Goal: Check status: Check status

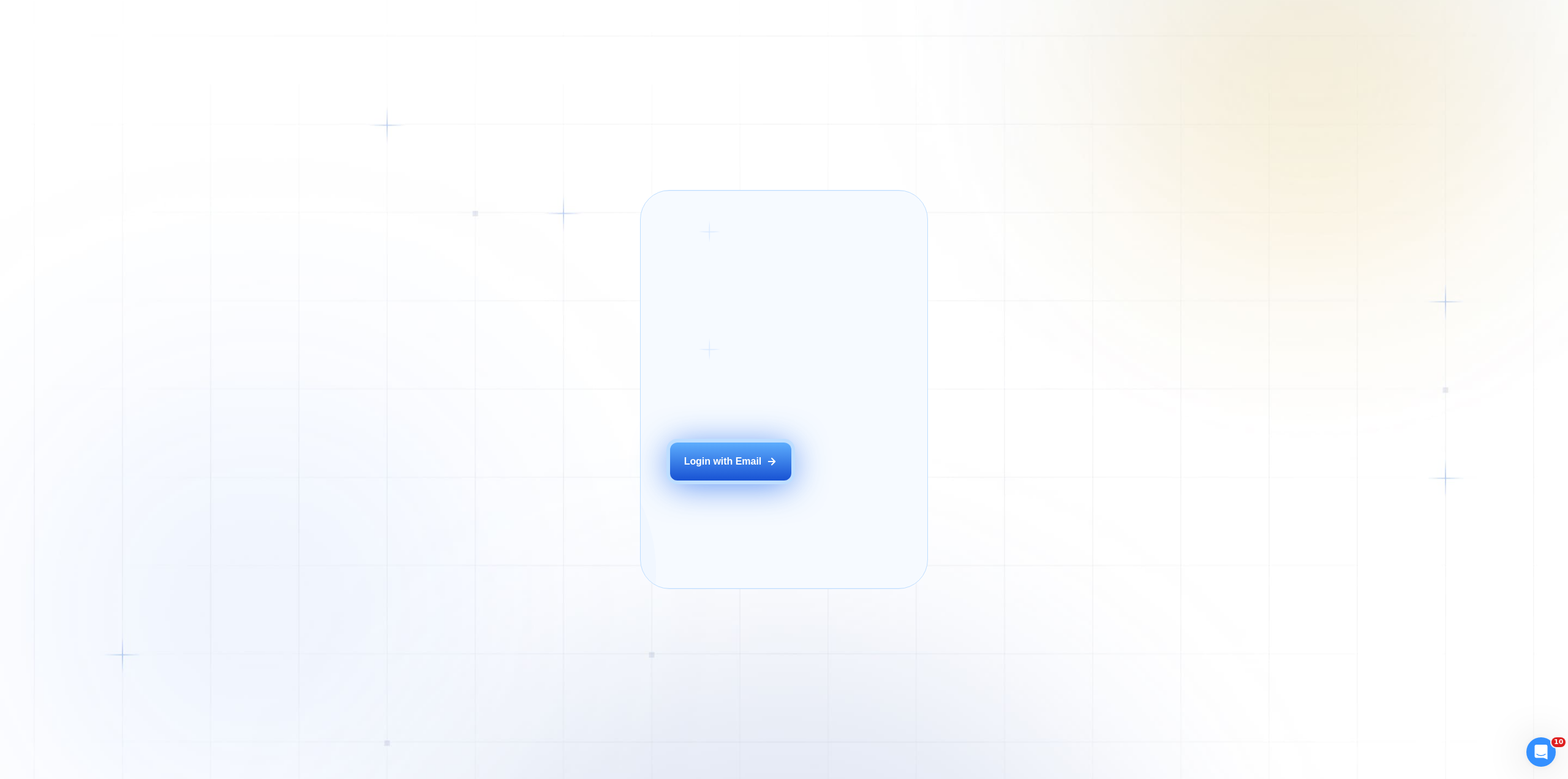
click at [723, 468] on div "Login with Email" at bounding box center [723, 462] width 78 height 14
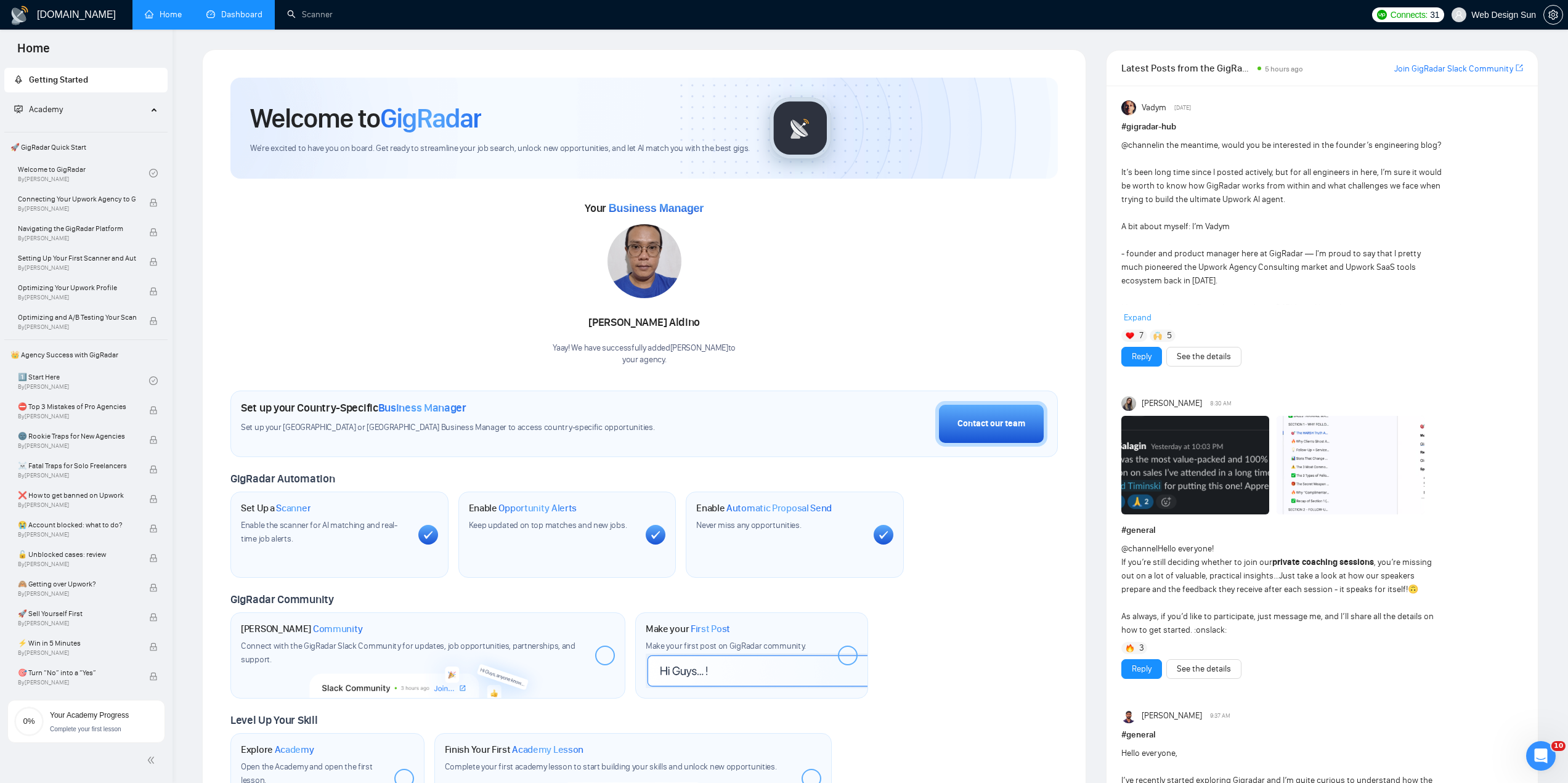
click at [229, 20] on link "Dashboard" at bounding box center [234, 14] width 56 height 10
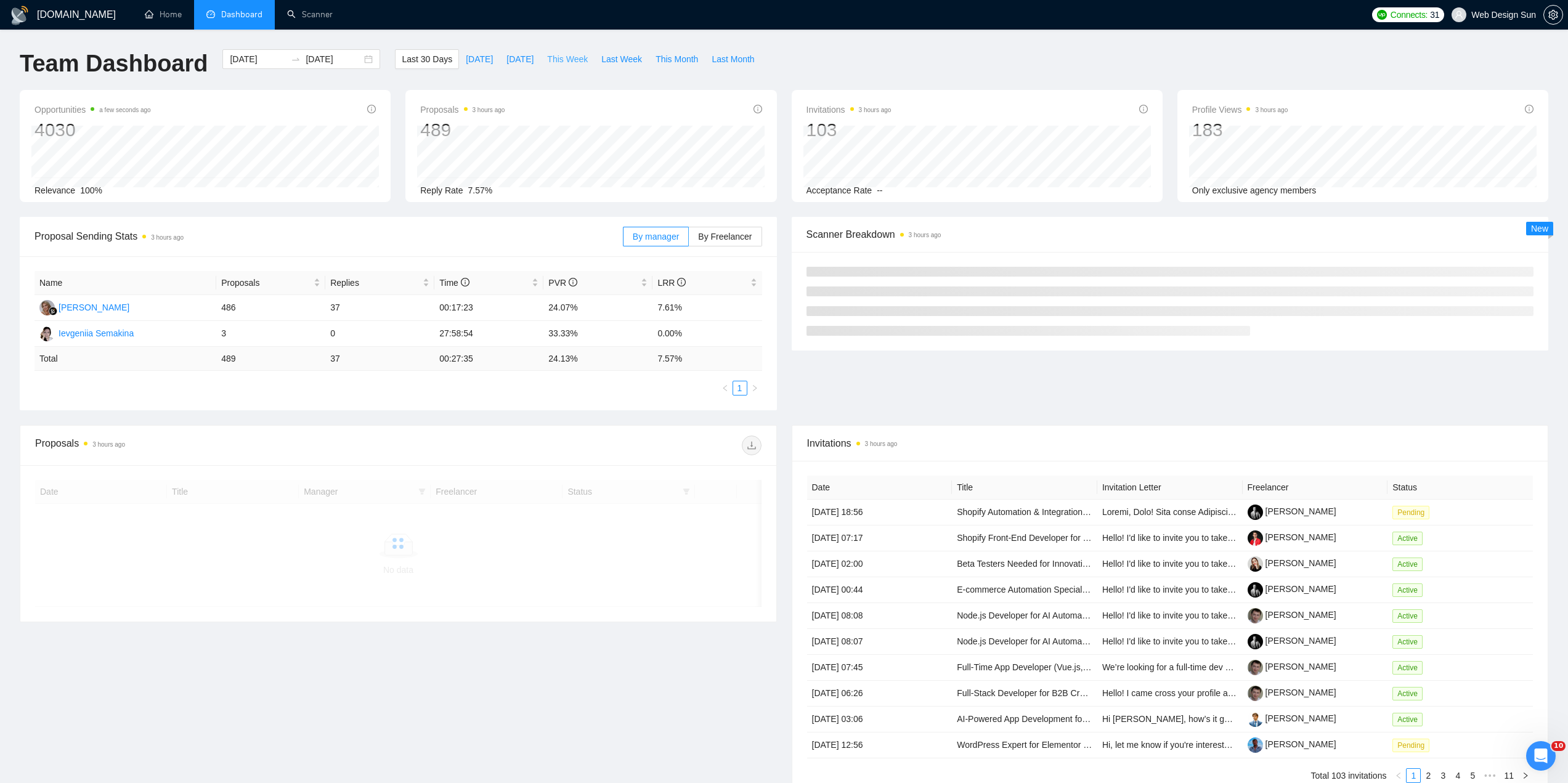
click at [567, 64] on span "This Week" at bounding box center [567, 59] width 41 height 14
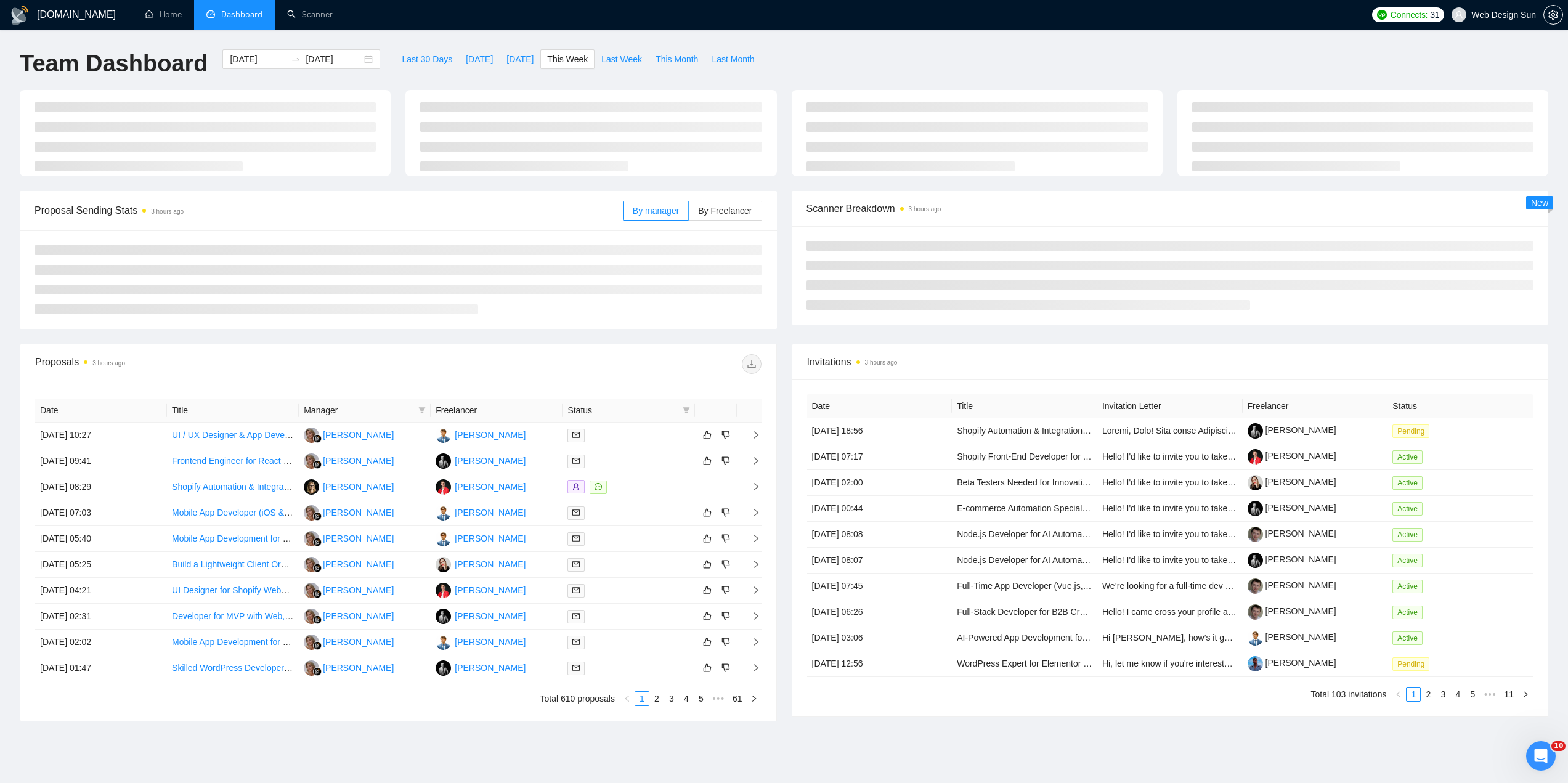
type input "[DATE]"
